Goal: Check status: Check status

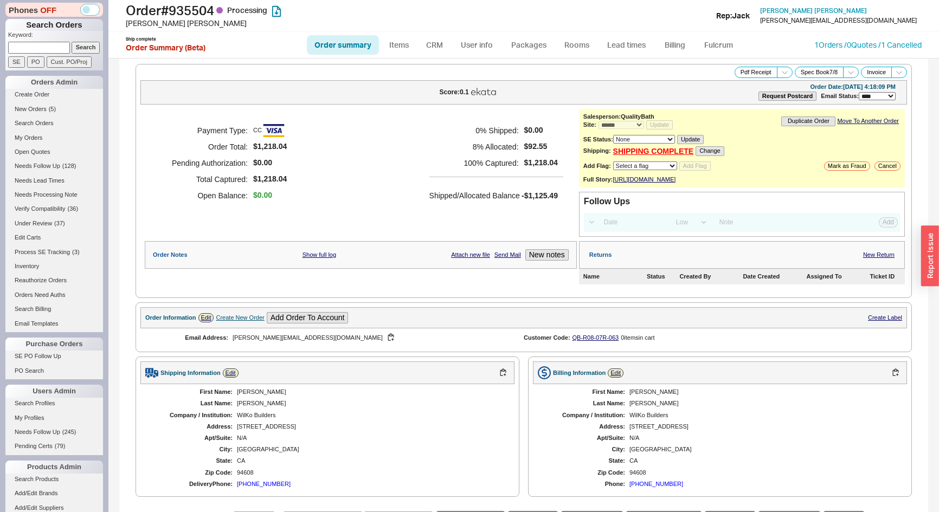
select select "*"
select select "LOW"
select select "3"
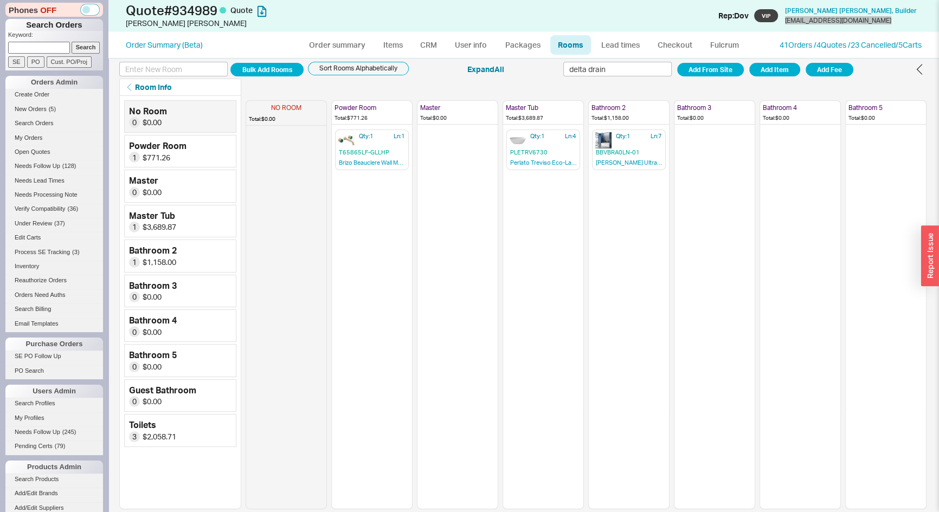
scroll to position [217, 0]
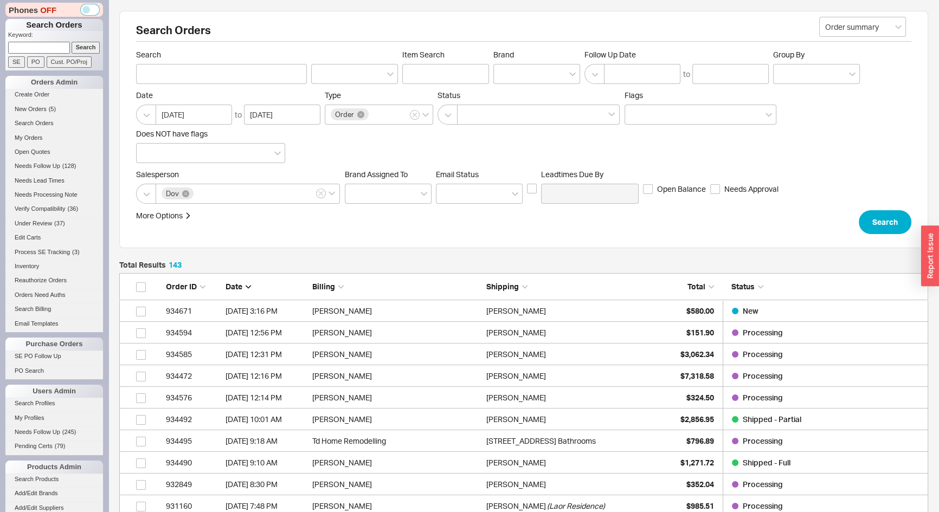
scroll to position [3119, 801]
